Goal: Use online tool/utility: Utilize a website feature to perform a specific function

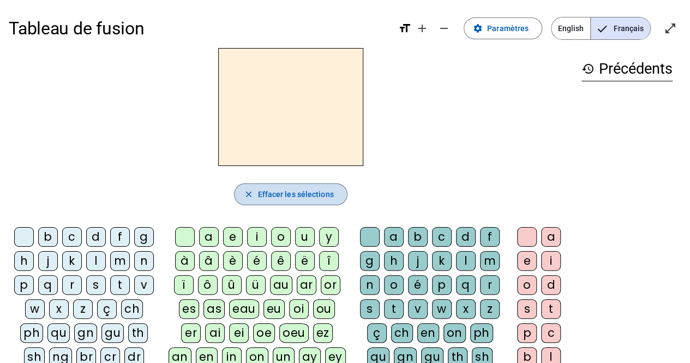
click at [263, 194] on span "Effacer les sélections" at bounding box center [296, 194] width 76 height 13
click at [72, 262] on div "k" at bounding box center [72, 261] width 20 height 20
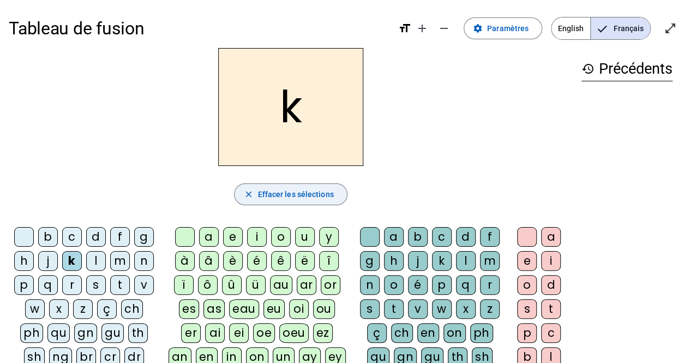
click at [280, 194] on span "Effacer les sélections" at bounding box center [296, 194] width 76 height 13
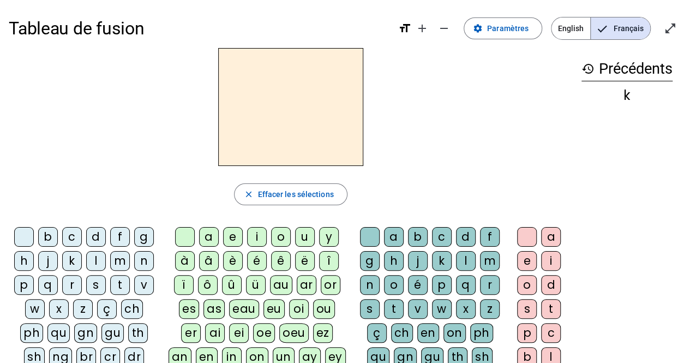
click at [394, 283] on div "o" at bounding box center [394, 285] width 20 height 20
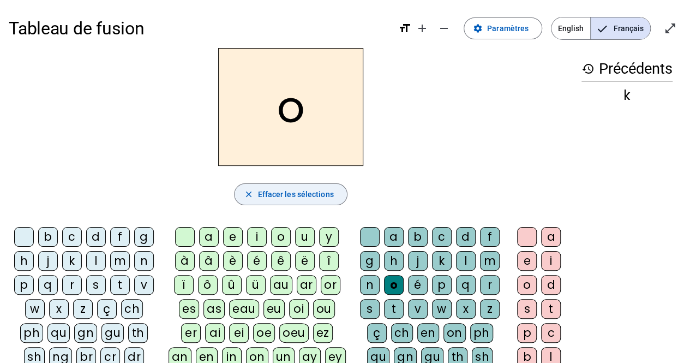
click at [291, 193] on span "Effacer les sélections" at bounding box center [296, 194] width 76 height 13
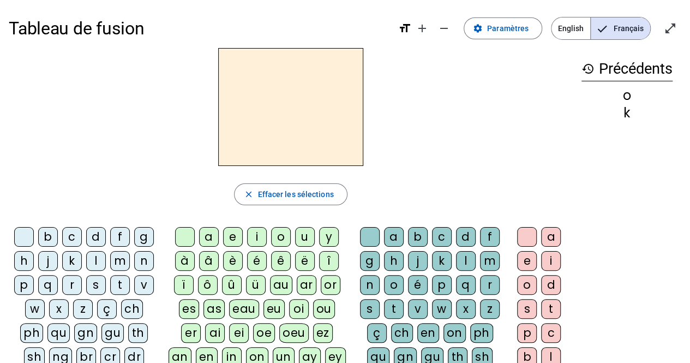
click at [133, 308] on div "ch" at bounding box center [132, 309] width 22 height 20
click at [209, 238] on div "a" at bounding box center [209, 237] width 20 height 20
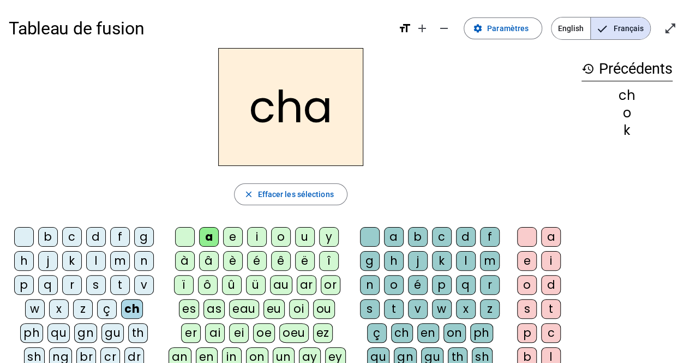
click at [393, 308] on div "t" at bounding box center [394, 309] width 20 height 20
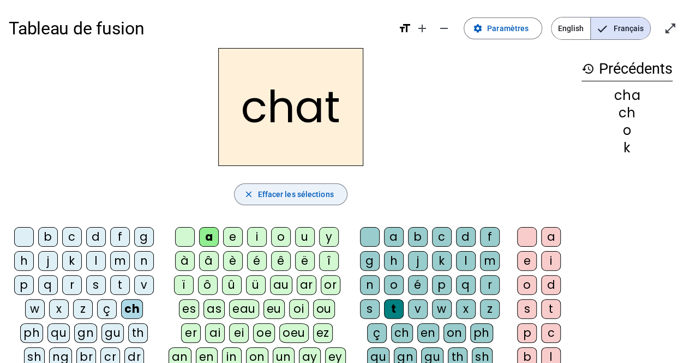
click at [303, 193] on span "Effacer les sélections" at bounding box center [296, 194] width 76 height 13
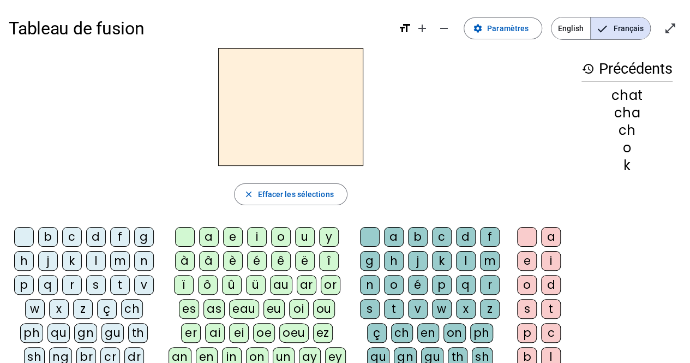
click at [30, 261] on div "h" at bounding box center [24, 261] width 20 height 20
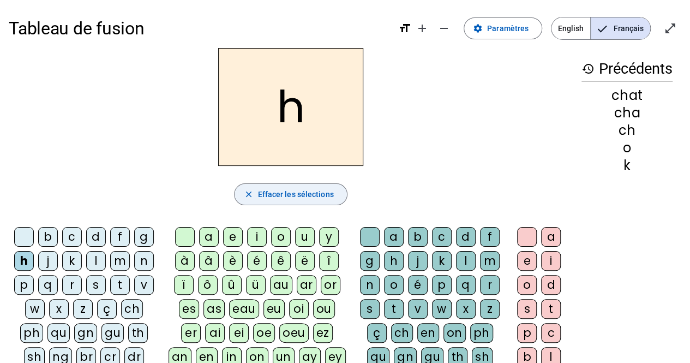
click at [279, 196] on span "Effacer les sélections" at bounding box center [296, 194] width 76 height 13
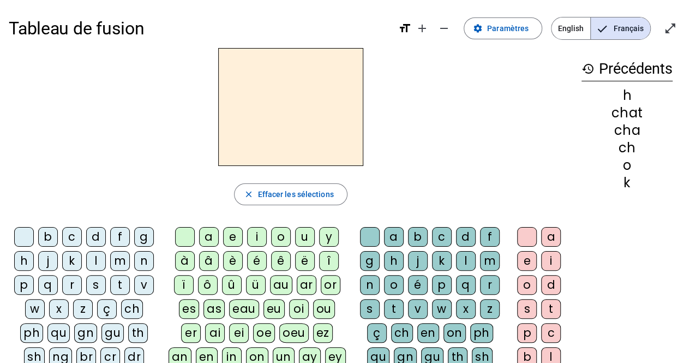
click at [77, 240] on div "c" at bounding box center [72, 237] width 20 height 20
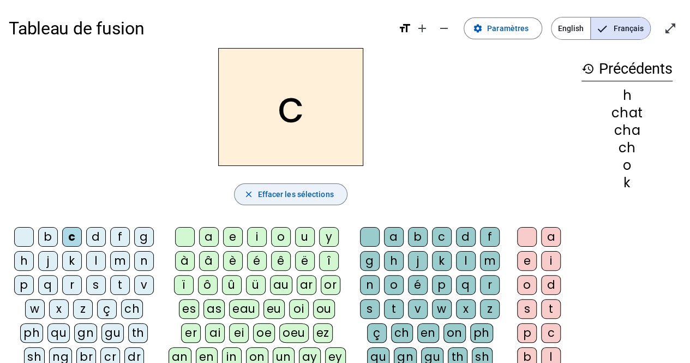
click at [270, 203] on span "button" at bounding box center [291, 194] width 112 height 26
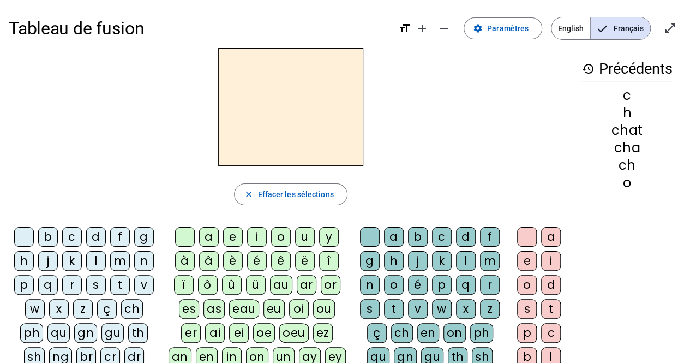
click at [132, 309] on div "ch" at bounding box center [132, 309] width 22 height 20
click at [231, 241] on div "e" at bounding box center [233, 237] width 20 height 20
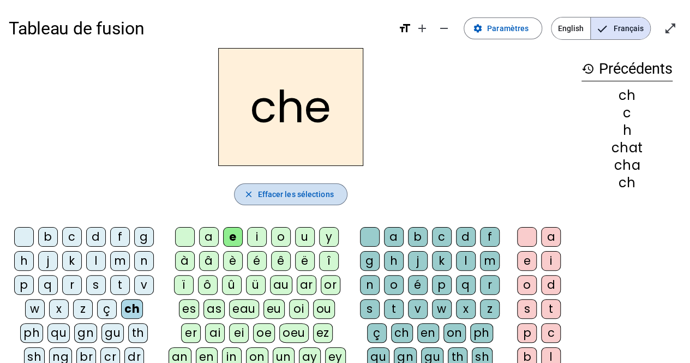
click at [272, 198] on span "Effacer les sélections" at bounding box center [296, 194] width 76 height 13
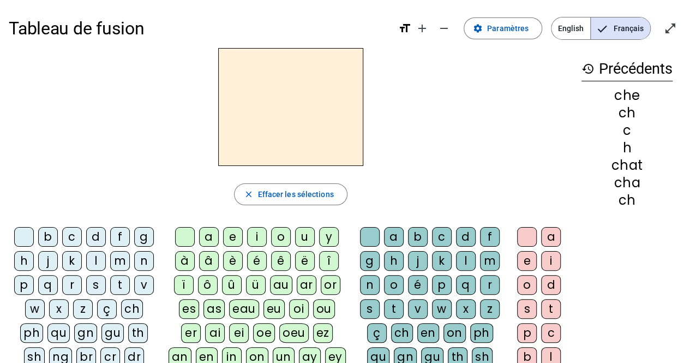
click at [129, 310] on div "ch" at bounding box center [132, 309] width 22 height 20
click at [280, 236] on div "o" at bounding box center [281, 237] width 20 height 20
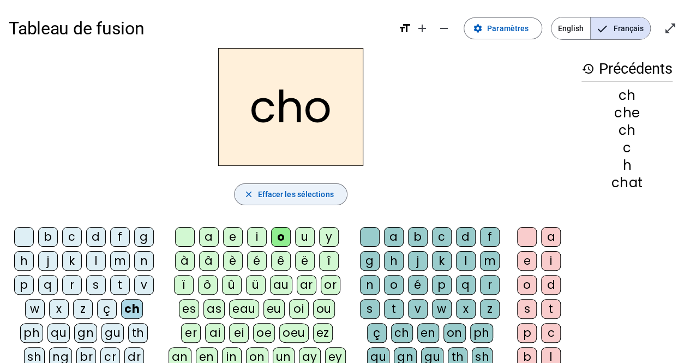
click at [254, 202] on span "button" at bounding box center [291, 194] width 112 height 26
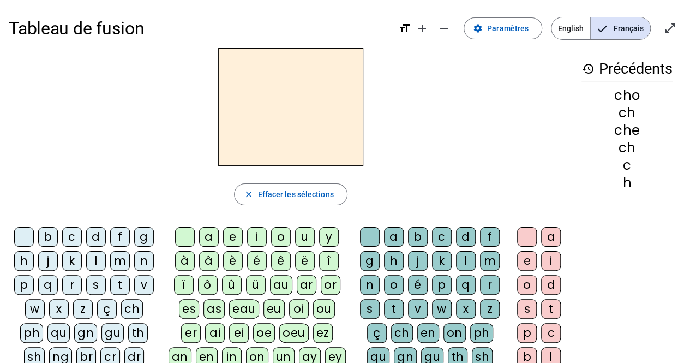
click at [136, 307] on div "ch" at bounding box center [132, 309] width 22 height 20
click at [255, 237] on div "i" at bounding box center [257, 237] width 20 height 20
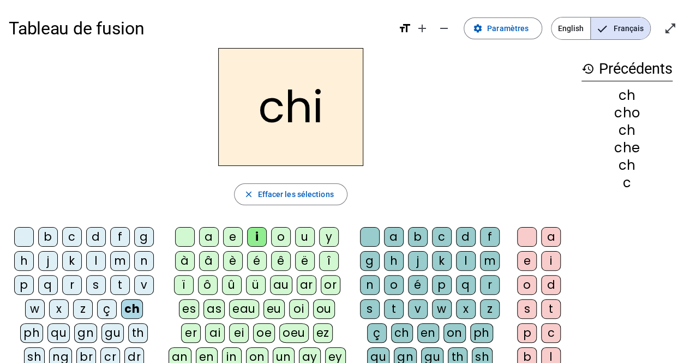
click at [232, 237] on div "e" at bounding box center [233, 237] width 20 height 20
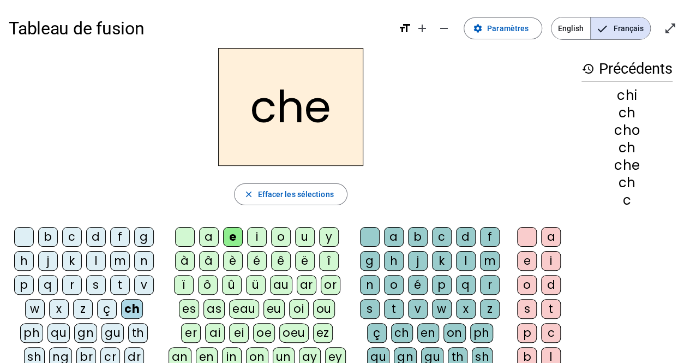
click at [258, 240] on div "i" at bounding box center [257, 237] width 20 height 20
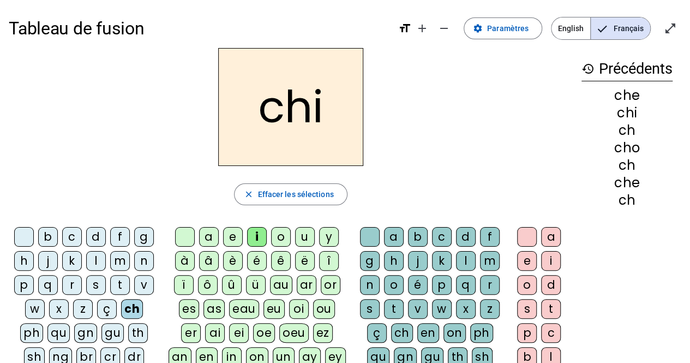
click at [371, 302] on div "s" at bounding box center [370, 309] width 20 height 20
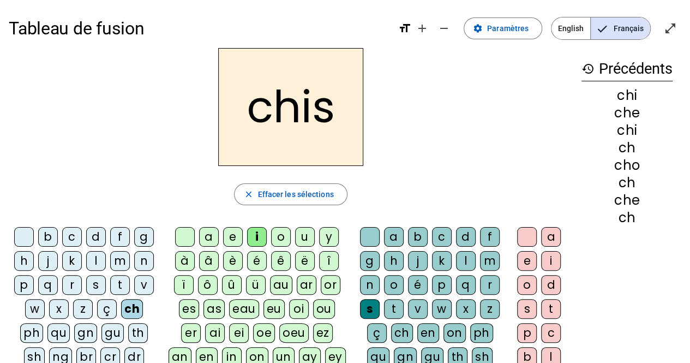
click at [205, 336] on div "ai" at bounding box center [215, 333] width 20 height 20
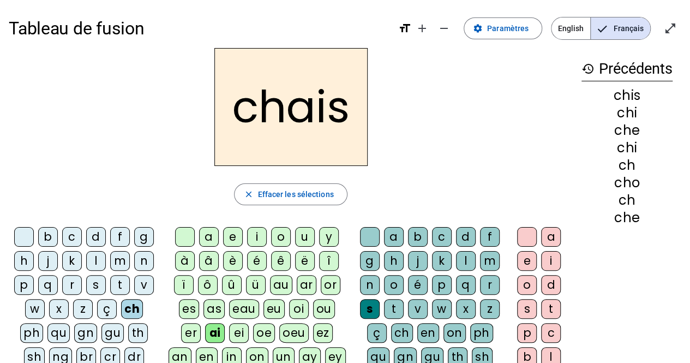
click at [517, 261] on div "e" at bounding box center [527, 261] width 20 height 20
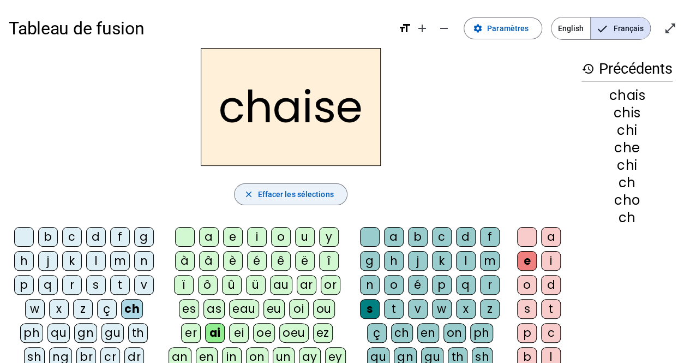
click at [285, 196] on span "Effacer les sélections" at bounding box center [296, 194] width 76 height 13
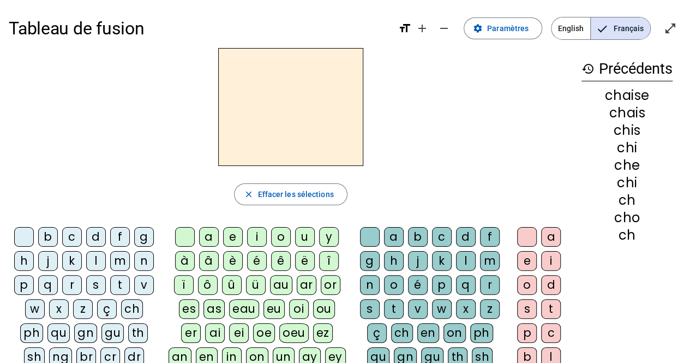
click at [257, 240] on div "i" at bounding box center [257, 237] width 20 height 20
click at [145, 285] on div "v" at bounding box center [144, 285] width 20 height 20
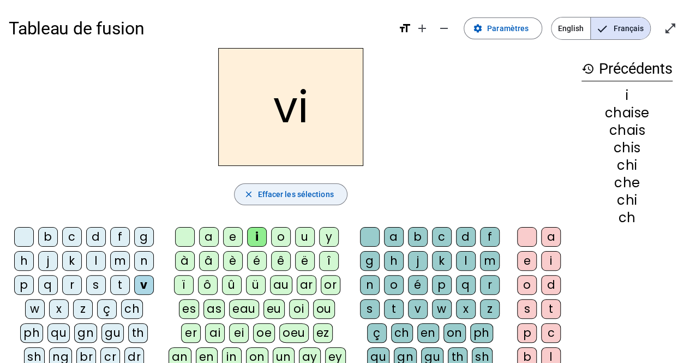
click at [296, 200] on span "Effacer les sélections" at bounding box center [296, 194] width 76 height 13
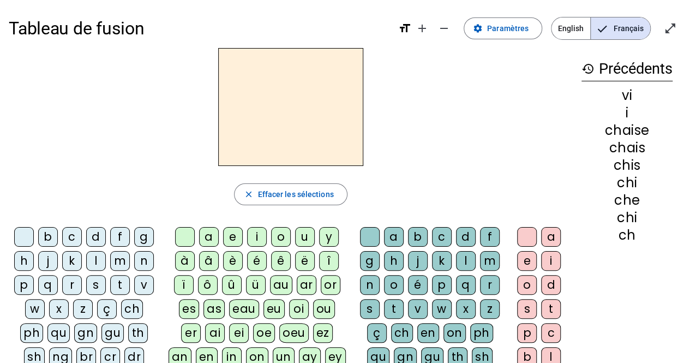
click at [550, 260] on div "i" at bounding box center [551, 261] width 20 height 20
click at [147, 288] on div "v" at bounding box center [144, 285] width 20 height 20
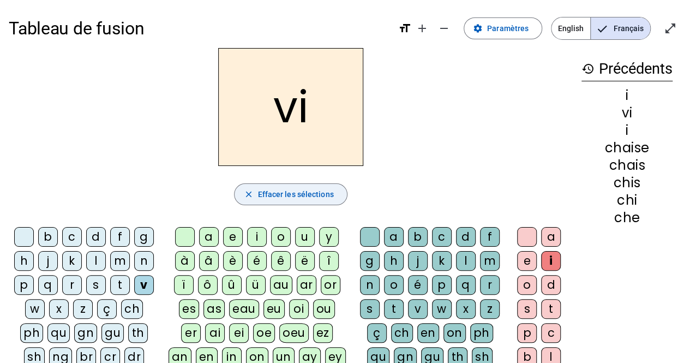
click at [261, 194] on span "Effacer les sélections" at bounding box center [296, 194] width 76 height 13
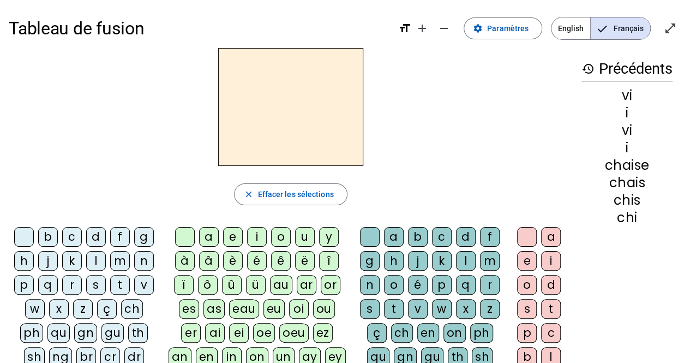
click at [148, 286] on div "v" at bounding box center [144, 285] width 20 height 20
click at [550, 260] on div "i" at bounding box center [551, 261] width 20 height 20
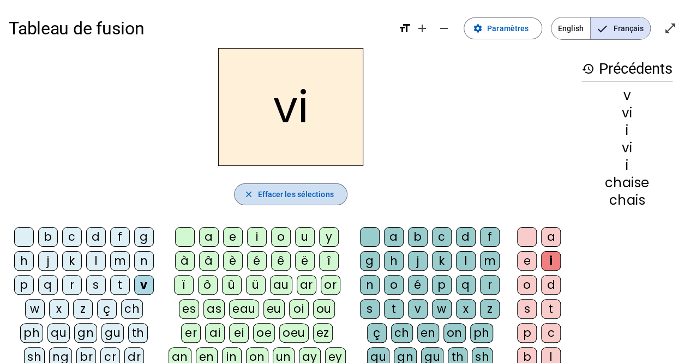
click at [248, 196] on mat-icon "close" at bounding box center [248, 194] width 10 height 10
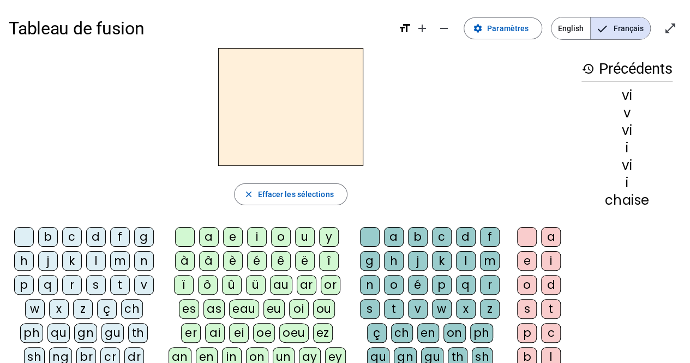
click at [114, 333] on div "gu" at bounding box center [112, 333] width 22 height 20
click at [229, 332] on div "ei" at bounding box center [239, 333] width 20 height 20
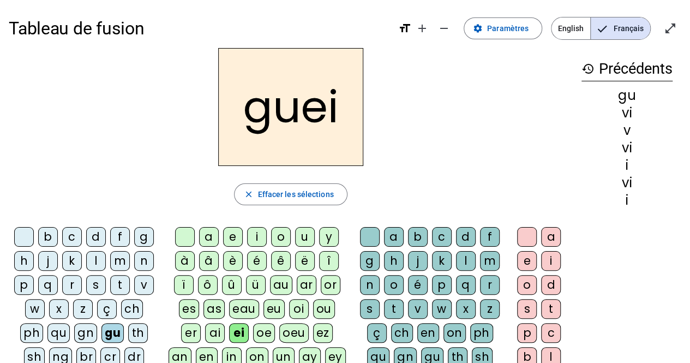
click at [186, 280] on div "ï" at bounding box center [184, 285] width 20 height 20
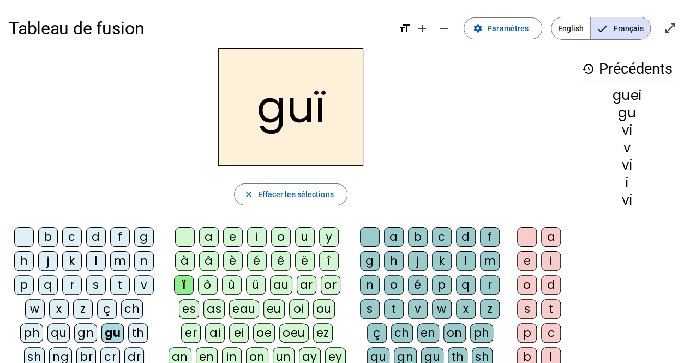
click at [254, 234] on div "i" at bounding box center [257, 237] width 20 height 20
click at [295, 188] on span "Effacer les sélections" at bounding box center [296, 194] width 76 height 13
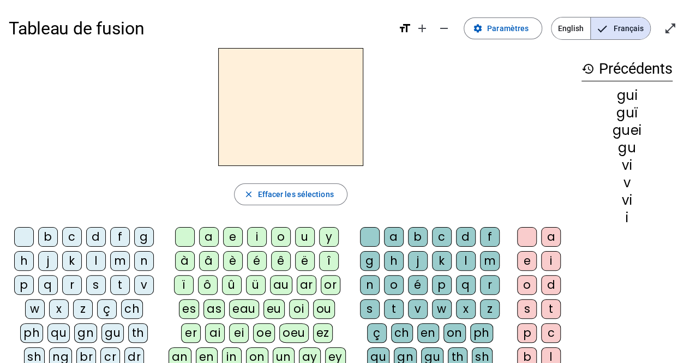
click at [259, 237] on div "i" at bounding box center [257, 237] width 20 height 20
click at [415, 309] on div "v" at bounding box center [418, 309] width 20 height 20
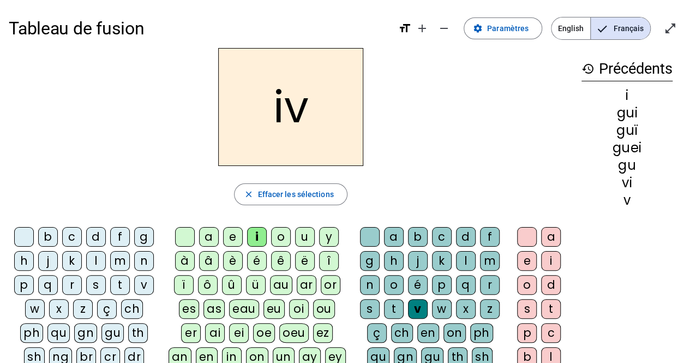
click at [526, 288] on div "o" at bounding box center [527, 285] width 20 height 20
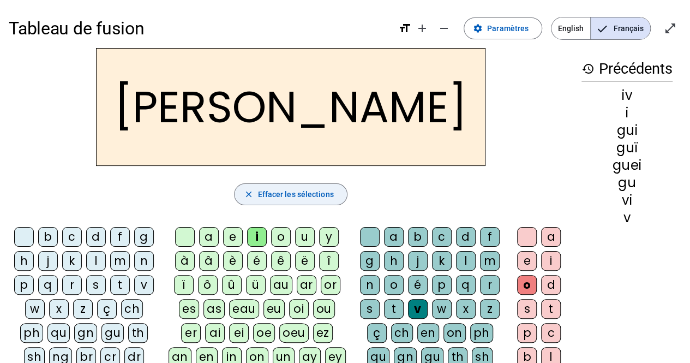
click at [298, 196] on span "Effacer les sélections" at bounding box center [296, 194] width 76 height 13
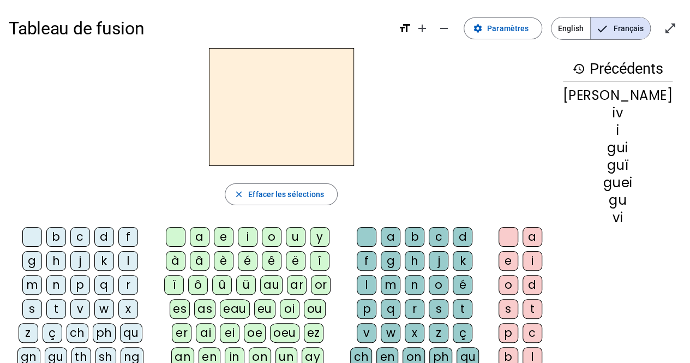
click at [49, 241] on div "b" at bounding box center [56, 237] width 20 height 20
click at [118, 289] on div "r" at bounding box center [128, 285] width 20 height 20
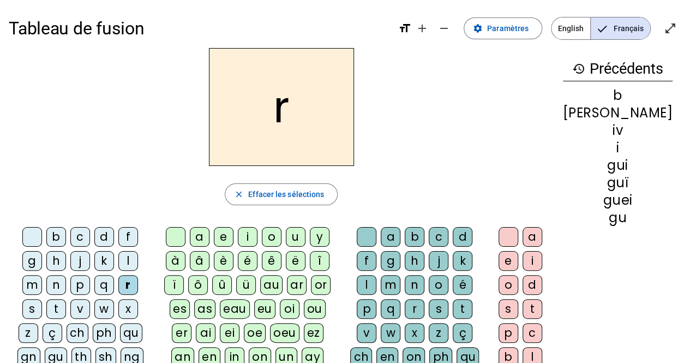
click at [48, 241] on div "b" at bounding box center [56, 237] width 20 height 20
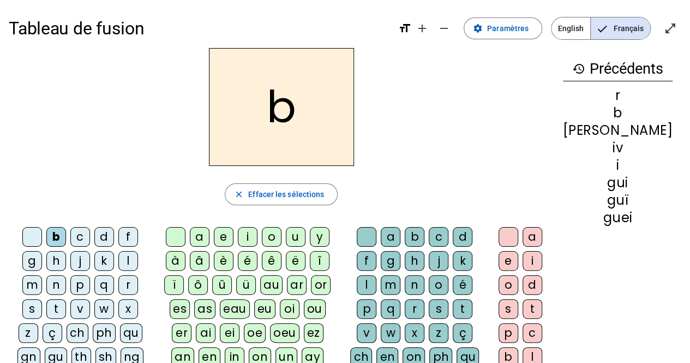
click at [276, 200] on span "button" at bounding box center [281, 194] width 112 height 26
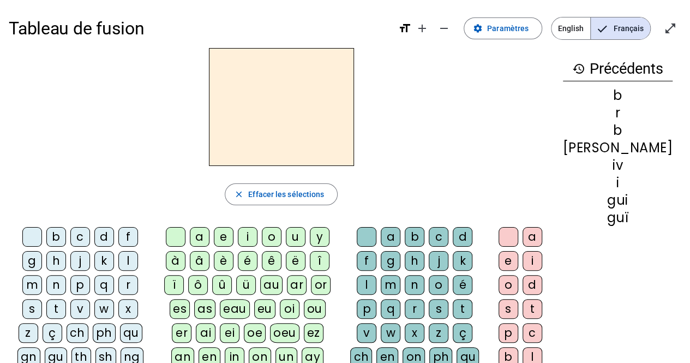
click at [256, 237] on div "i" at bounding box center [248, 237] width 20 height 20
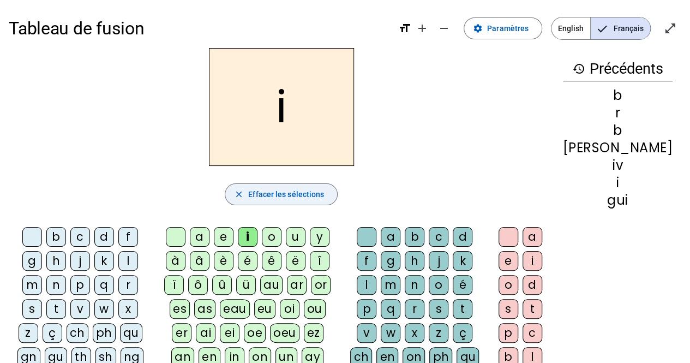
click at [258, 192] on span "Effacer les sélections" at bounding box center [286, 194] width 76 height 13
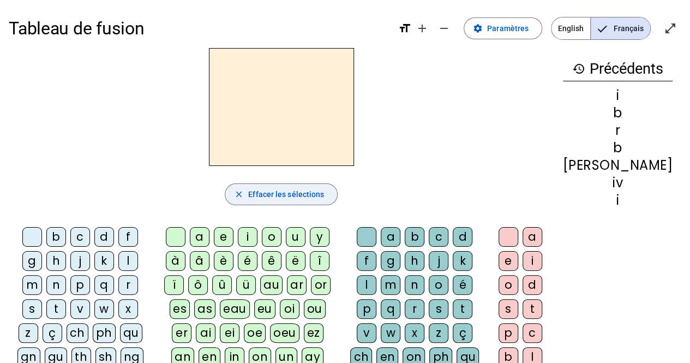
click at [253, 240] on div "i" at bounding box center [248, 237] width 20 height 20
click at [287, 206] on span "button" at bounding box center [281, 194] width 112 height 26
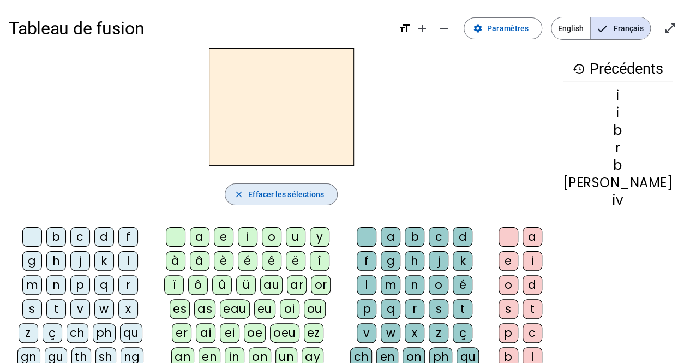
click at [287, 201] on span "button" at bounding box center [281, 194] width 112 height 26
click at [230, 236] on div "e" at bounding box center [224, 237] width 20 height 20
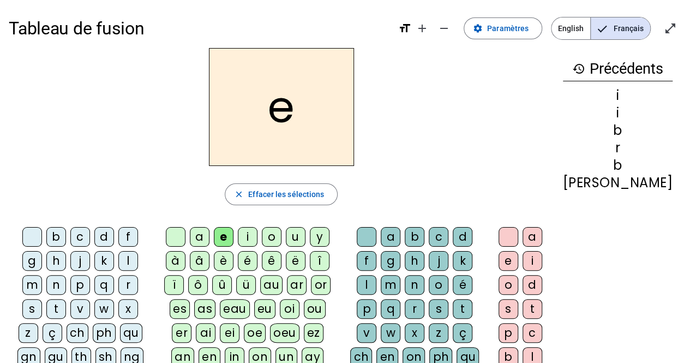
click at [118, 265] on div "l" at bounding box center [128, 261] width 20 height 20
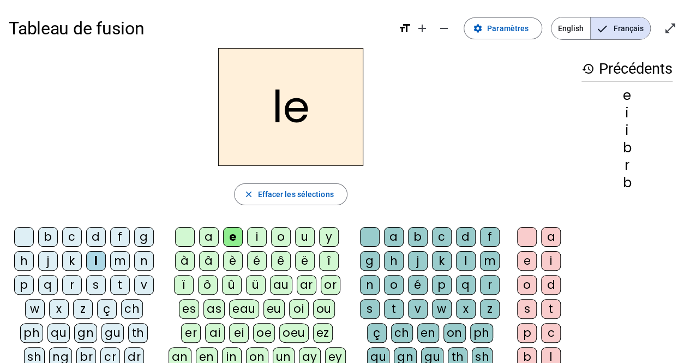
click at [256, 236] on div "i" at bounding box center [257, 237] width 20 height 20
click at [235, 238] on div "e" at bounding box center [233, 237] width 20 height 20
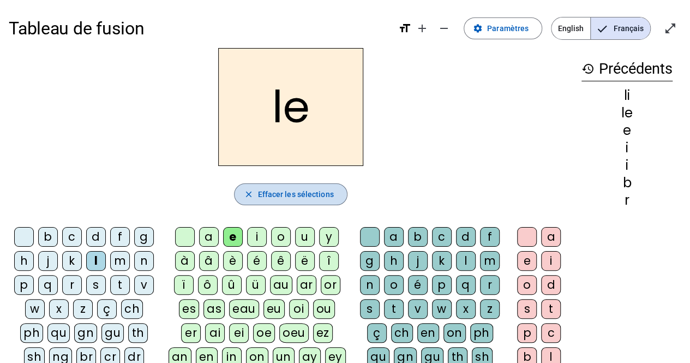
click at [271, 191] on span "Effacer les sélections" at bounding box center [296, 194] width 76 height 13
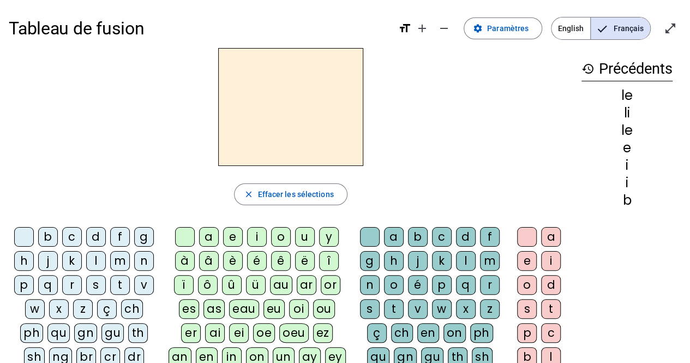
click at [253, 332] on div "oe" at bounding box center [264, 333] width 22 height 20
